Goal: Answer question/provide support: Share knowledge or assist other users

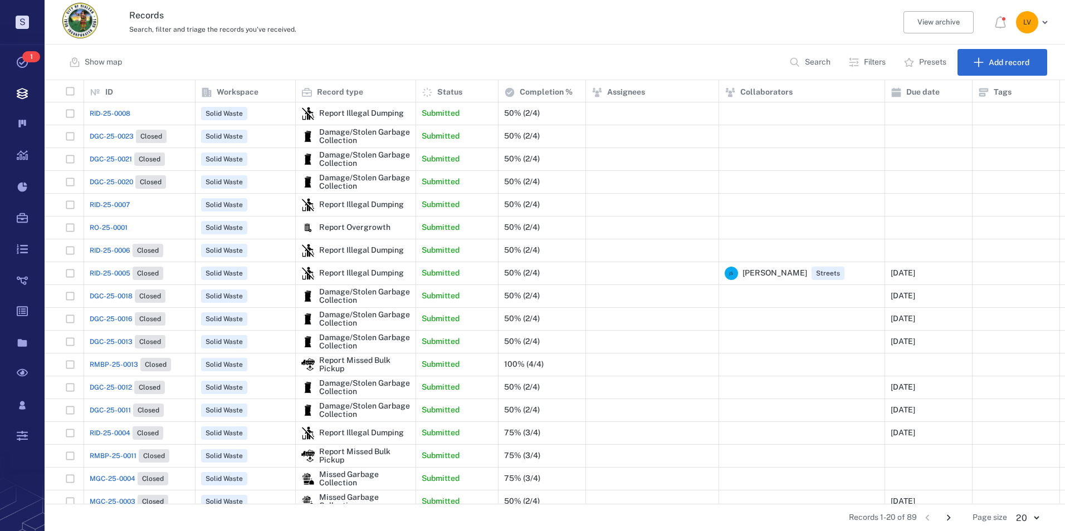
click at [114, 111] on span "RID-25-0008" at bounding box center [110, 114] width 41 height 10
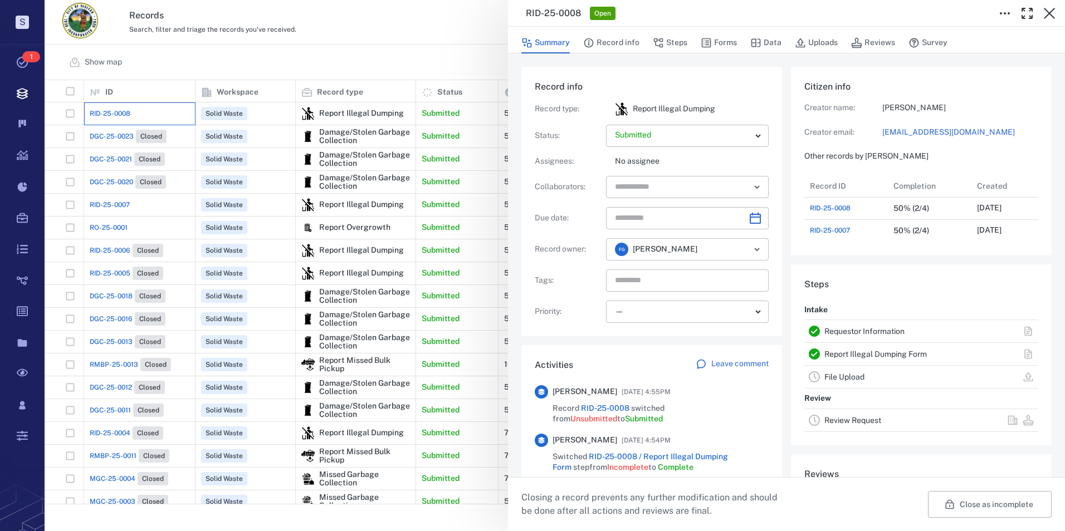
scroll to position [67, 221]
click at [670, 42] on button "Steps" at bounding box center [670, 42] width 35 height 21
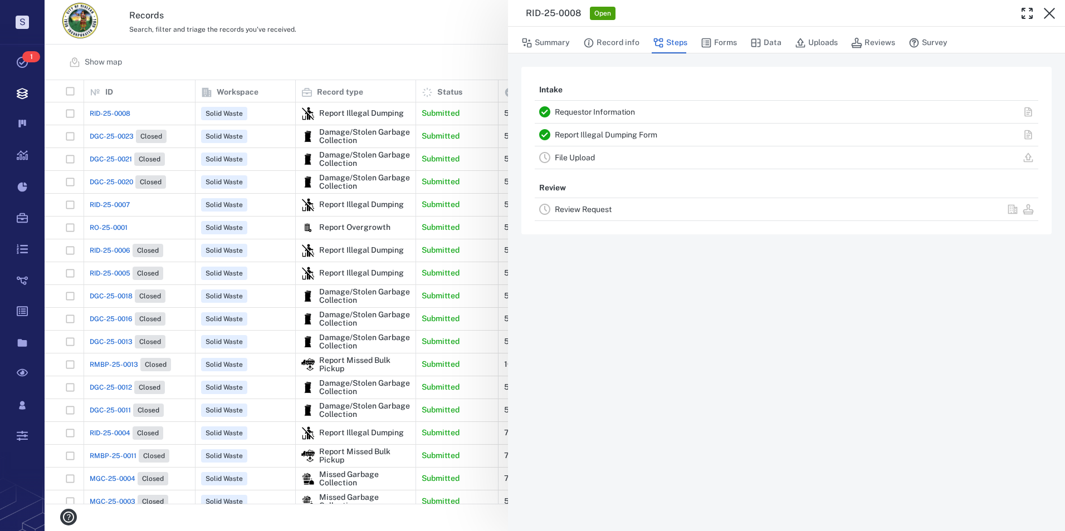
click at [597, 110] on link "Requestor Information" at bounding box center [595, 112] width 80 height 9
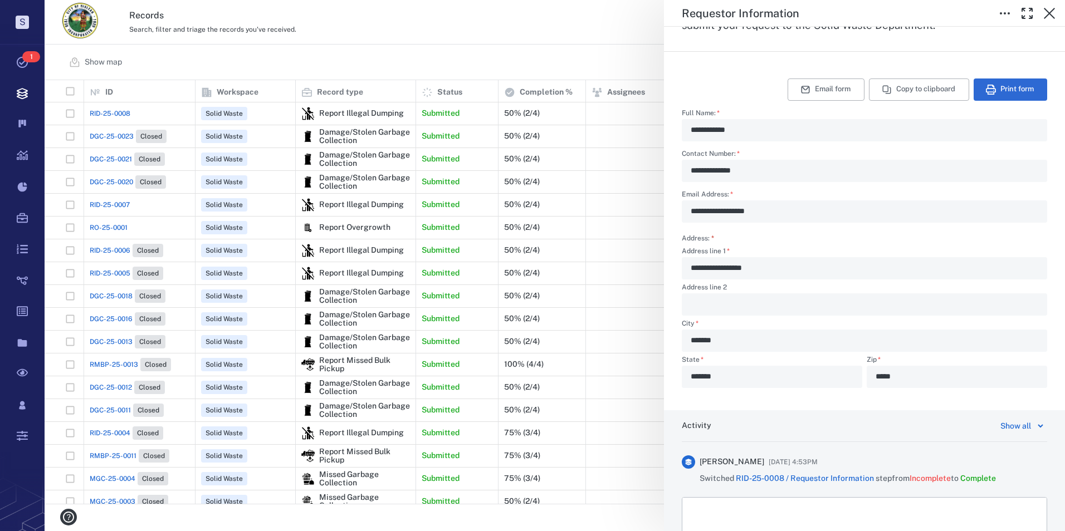
scroll to position [317, 0]
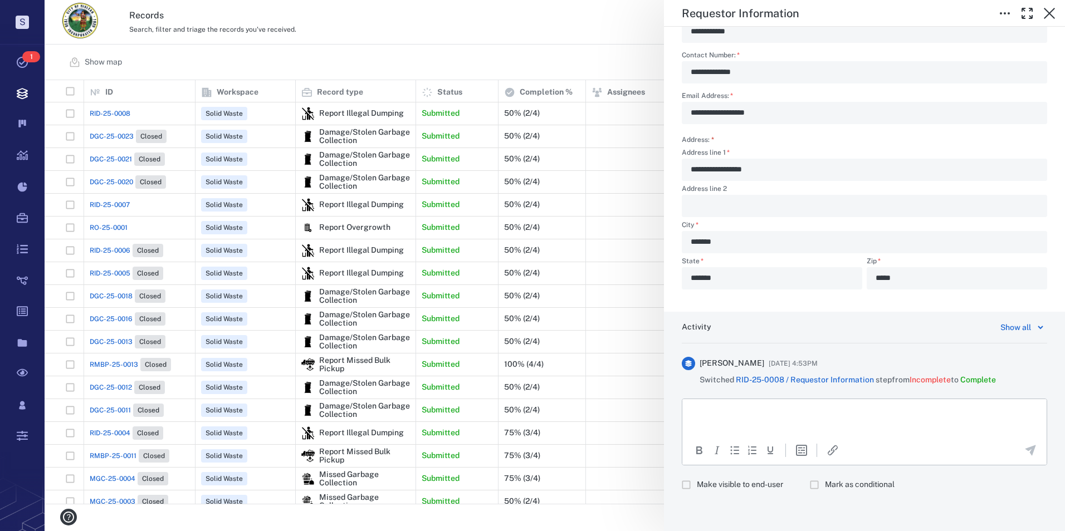
click at [576, 30] on div "**********" at bounding box center [555, 265] width 1020 height 531
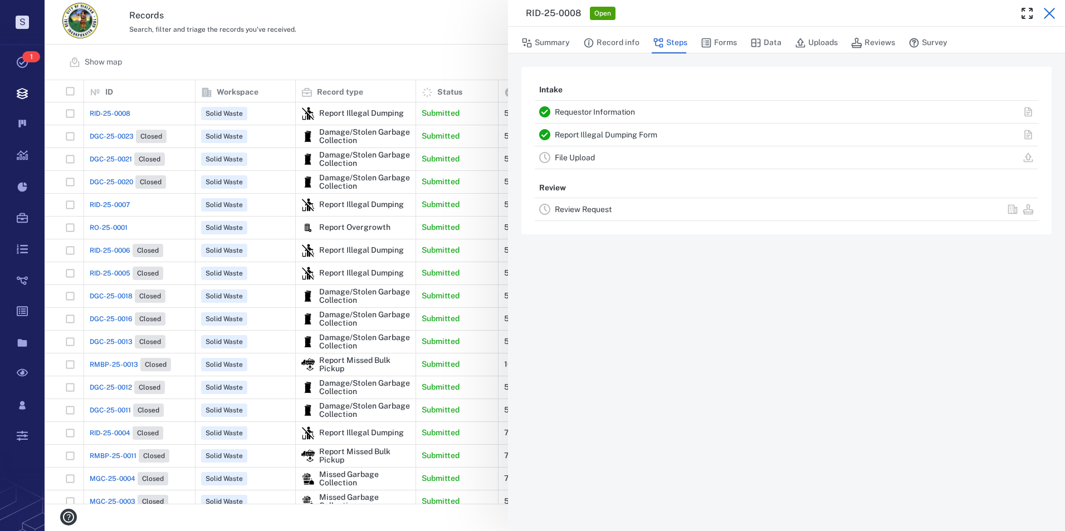
click at [1049, 9] on icon "button" at bounding box center [1049, 13] width 13 height 13
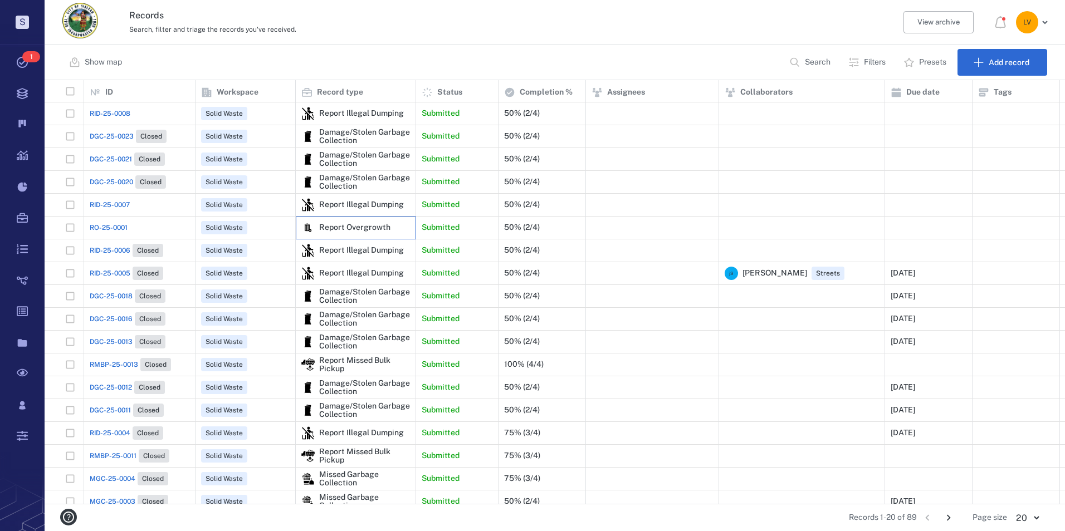
click at [354, 224] on div "Report Overgrowth" at bounding box center [354, 227] width 71 height 8
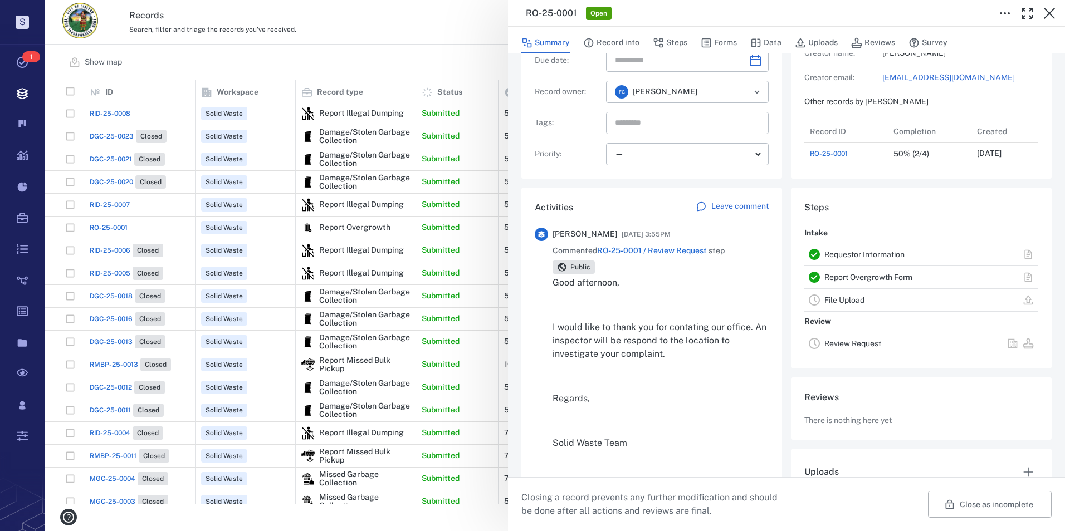
scroll to position [167, 0]
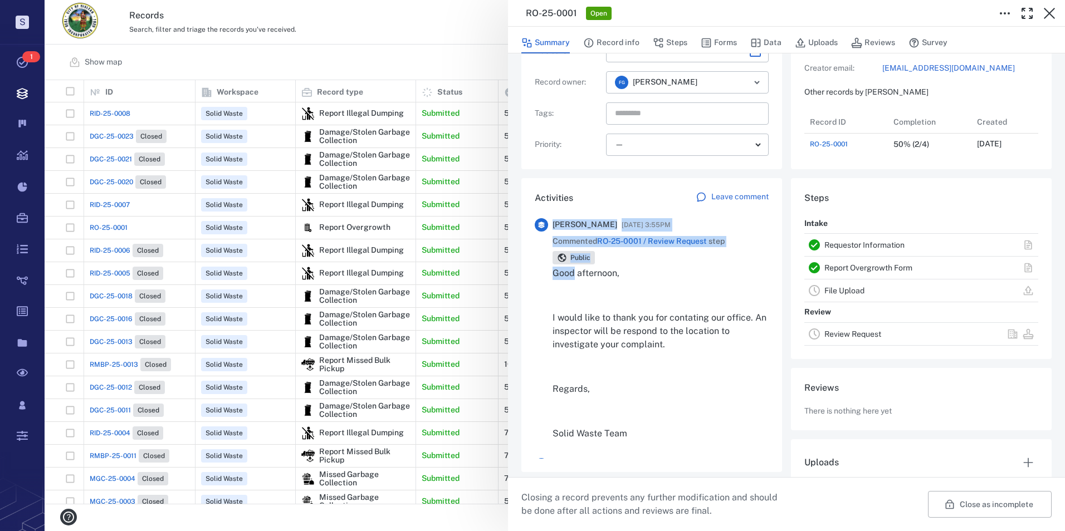
drag, startPoint x: 549, startPoint y: 274, endPoint x: 575, endPoint y: 273, distance: 25.6
click at [575, 273] on div "[PERSON_NAME] [DATE] 3:55PM Commented RO-25-0001 / Review Request step Public G…" at bounding box center [652, 334] width 234 height 232
click at [573, 273] on p "Good afternoon," at bounding box center [661, 273] width 216 height 13
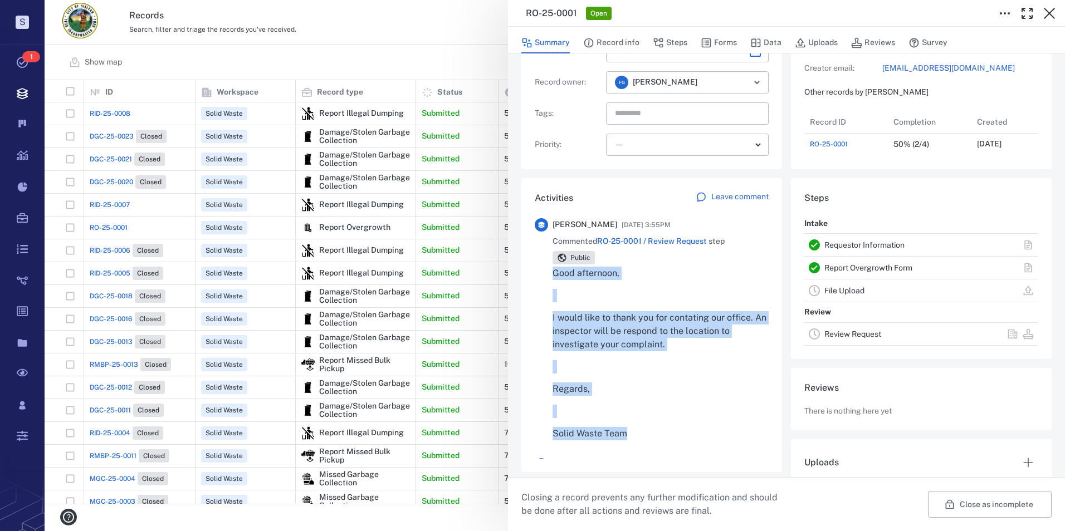
drag, startPoint x: 552, startPoint y: 273, endPoint x: 726, endPoint y: 423, distance: 229.9
click at [726, 423] on div "[PERSON_NAME] [DATE] 3:55PM Commented RO-25-0001 / Review Request step Public G…" at bounding box center [652, 334] width 234 height 232
copy div "Good afternoon, I would like to thank you for contating our office. An inspecto…"
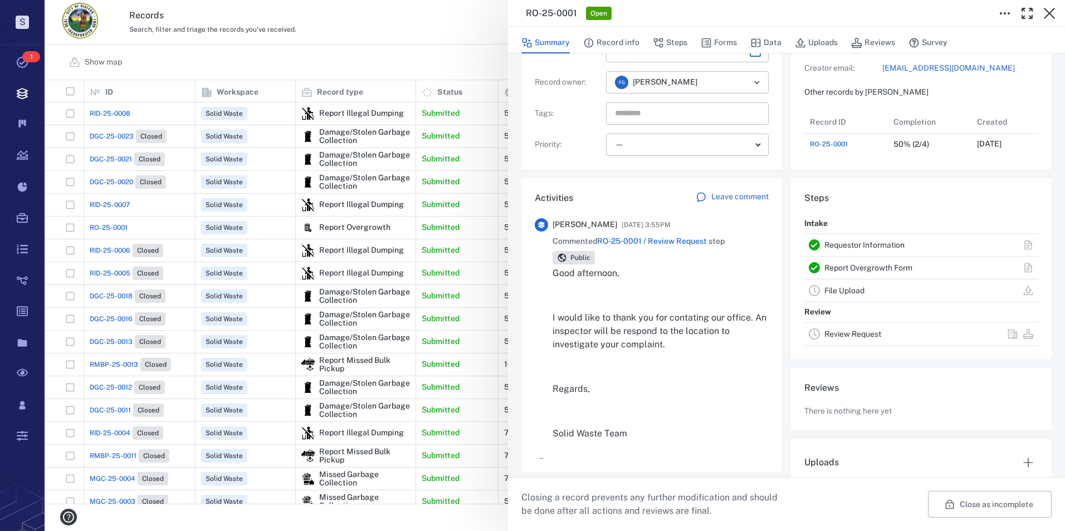
click at [229, 120] on div "RO-25-0001 Open Summary Record info Steps Forms Data Uploads Reviews Survey Rec…" at bounding box center [555, 265] width 1020 height 531
click at [146, 110] on div "RO-25-0001 Open Summary Record info Steps Forms Data Uploads Reviews Survey Rec…" at bounding box center [555, 265] width 1020 height 531
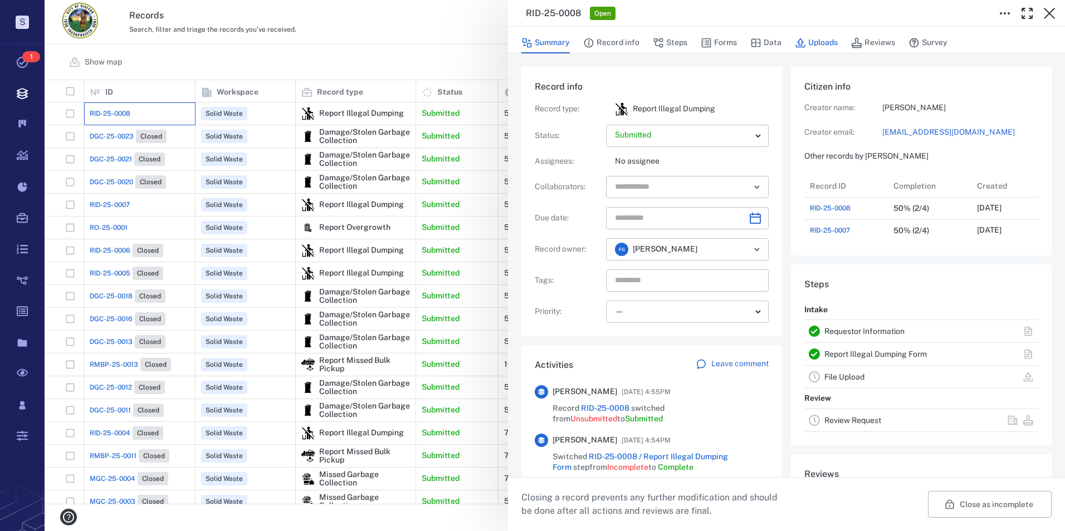
scroll to position [9, 9]
click at [676, 39] on button "Steps" at bounding box center [670, 42] width 35 height 21
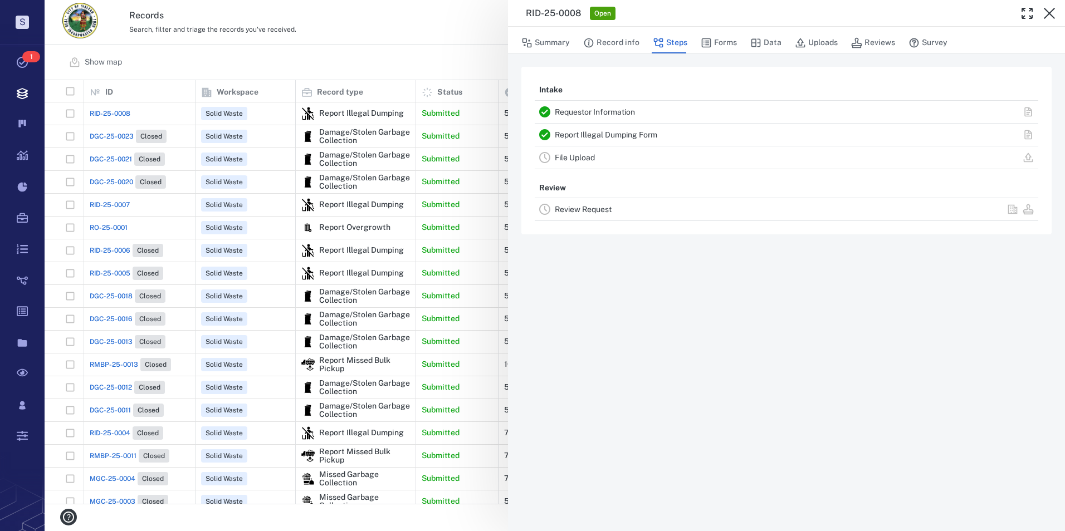
click at [609, 110] on link "Requestor Information" at bounding box center [595, 112] width 80 height 9
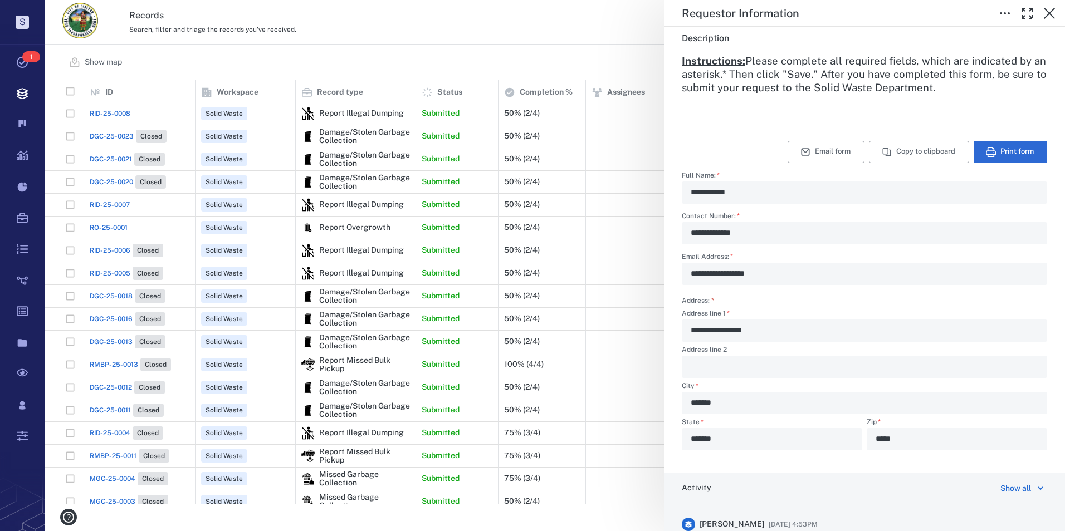
scroll to position [317, 0]
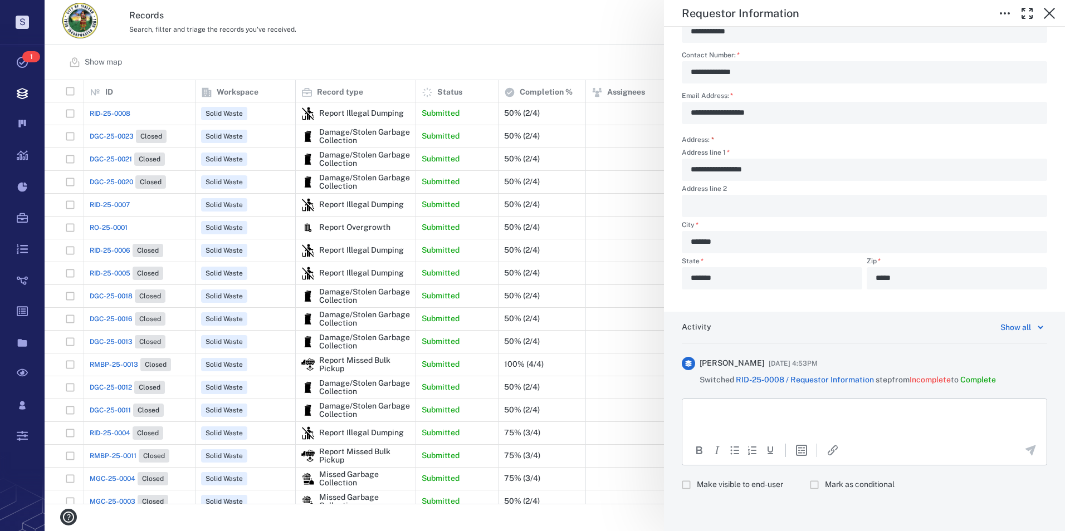
click at [730, 404] on html at bounding box center [864, 413] width 364 height 28
drag, startPoint x: 741, startPoint y: 473, endPoint x: 736, endPoint y: 481, distance: 8.8
click at [739, 479] on div "Paste Ctrl+V" at bounding box center [757, 477] width 73 height 18
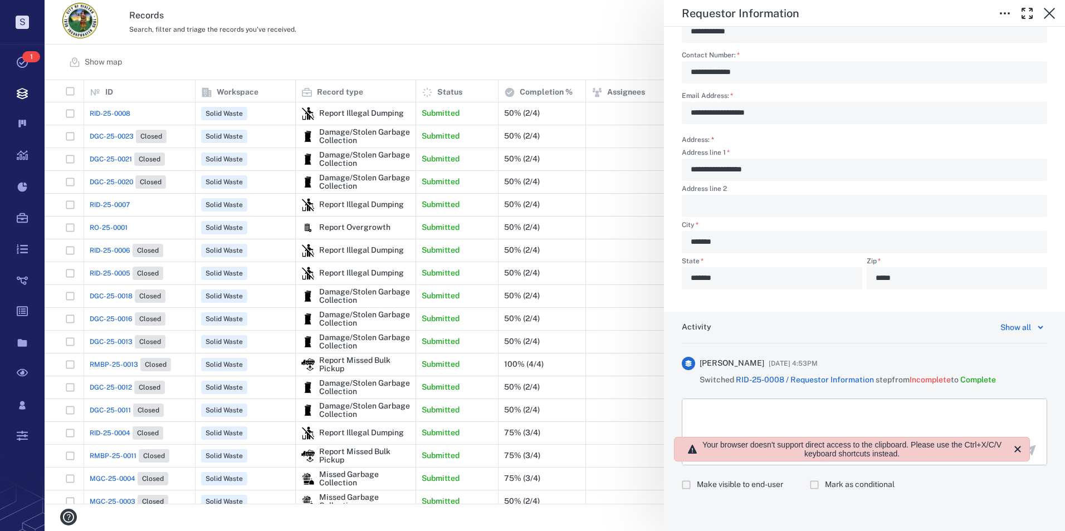
click at [726, 415] on p "Rich Text Area. Press ALT-0 for help." at bounding box center [864, 413] width 345 height 10
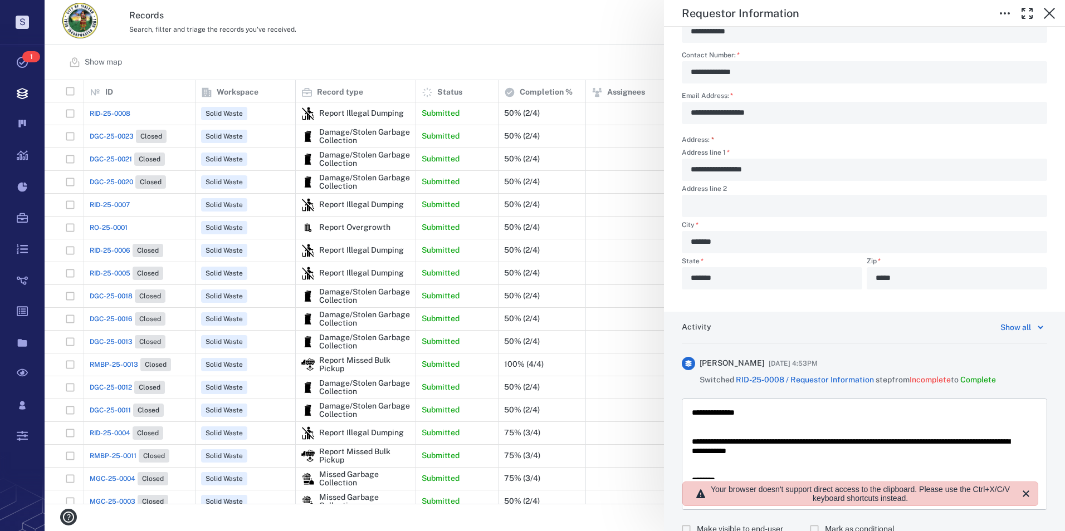
scroll to position [416, 1013]
drag, startPoint x: 747, startPoint y: 412, endPoint x: 714, endPoint y: 412, distance: 33.4
click at [714, 412] on p "**********" at bounding box center [856, 413] width 329 height 10
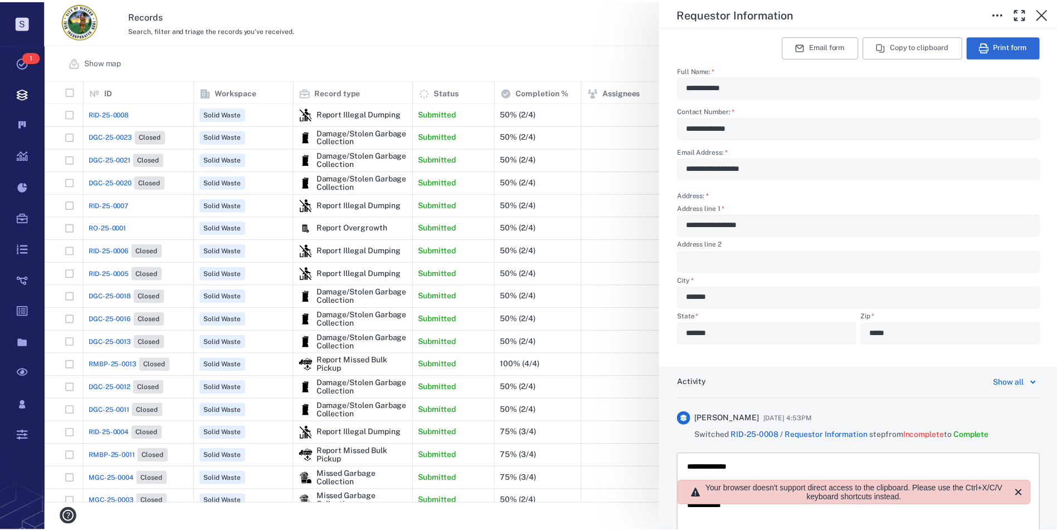
scroll to position [416, 1004]
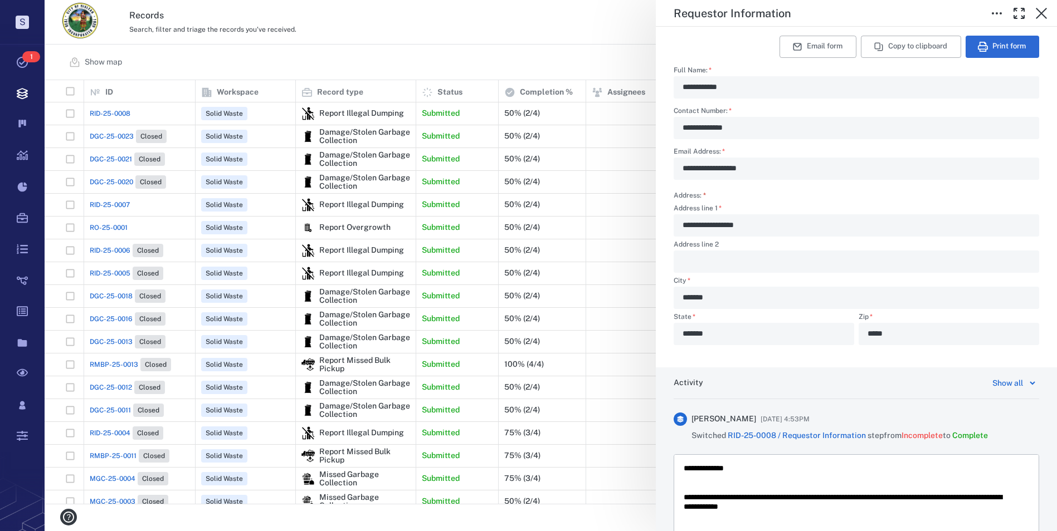
click at [666, 226] on div "**********" at bounding box center [856, 188] width 401 height 359
